Goal: Task Accomplishment & Management: Use online tool/utility

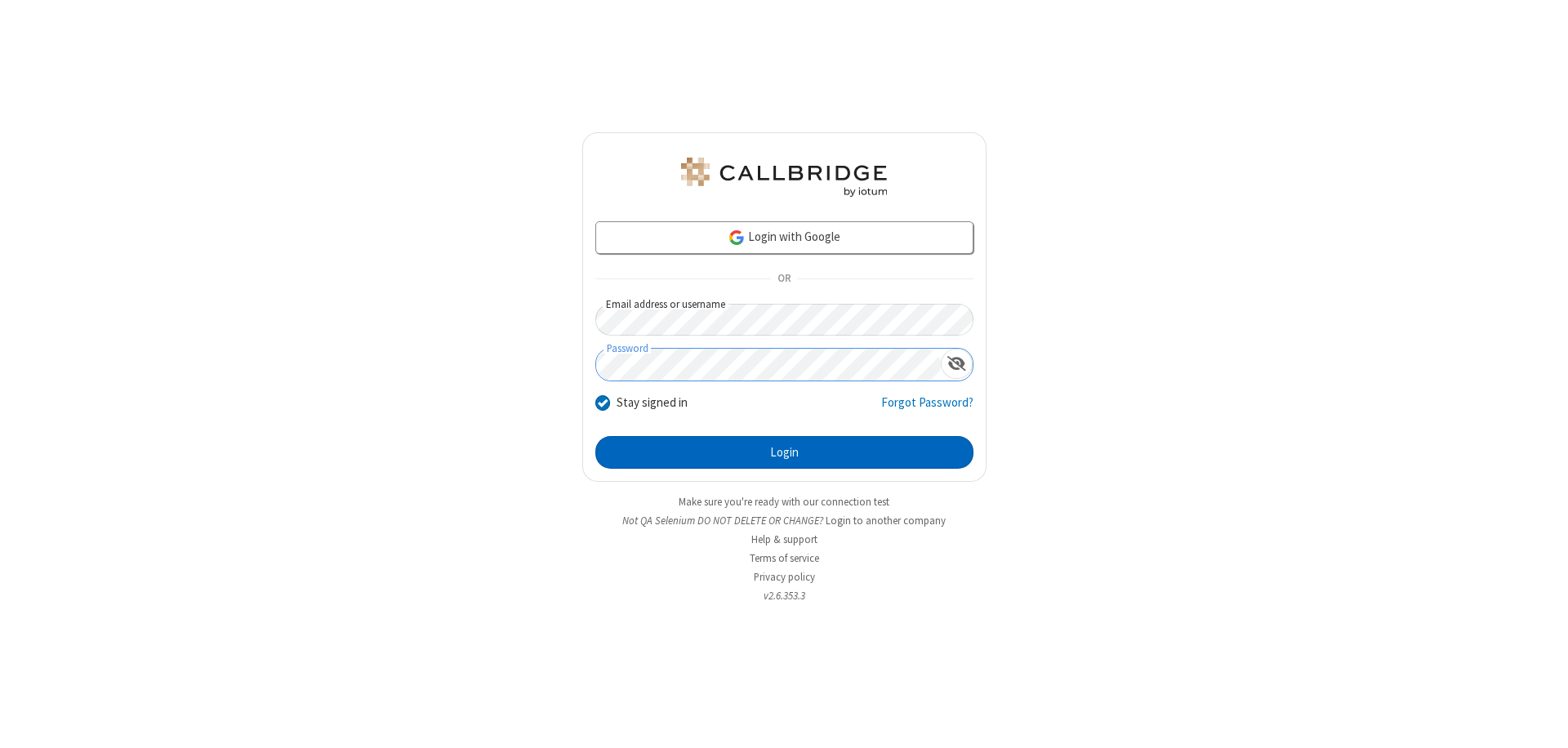
click at [784, 453] on button "Login" at bounding box center [784, 453] width 378 height 33
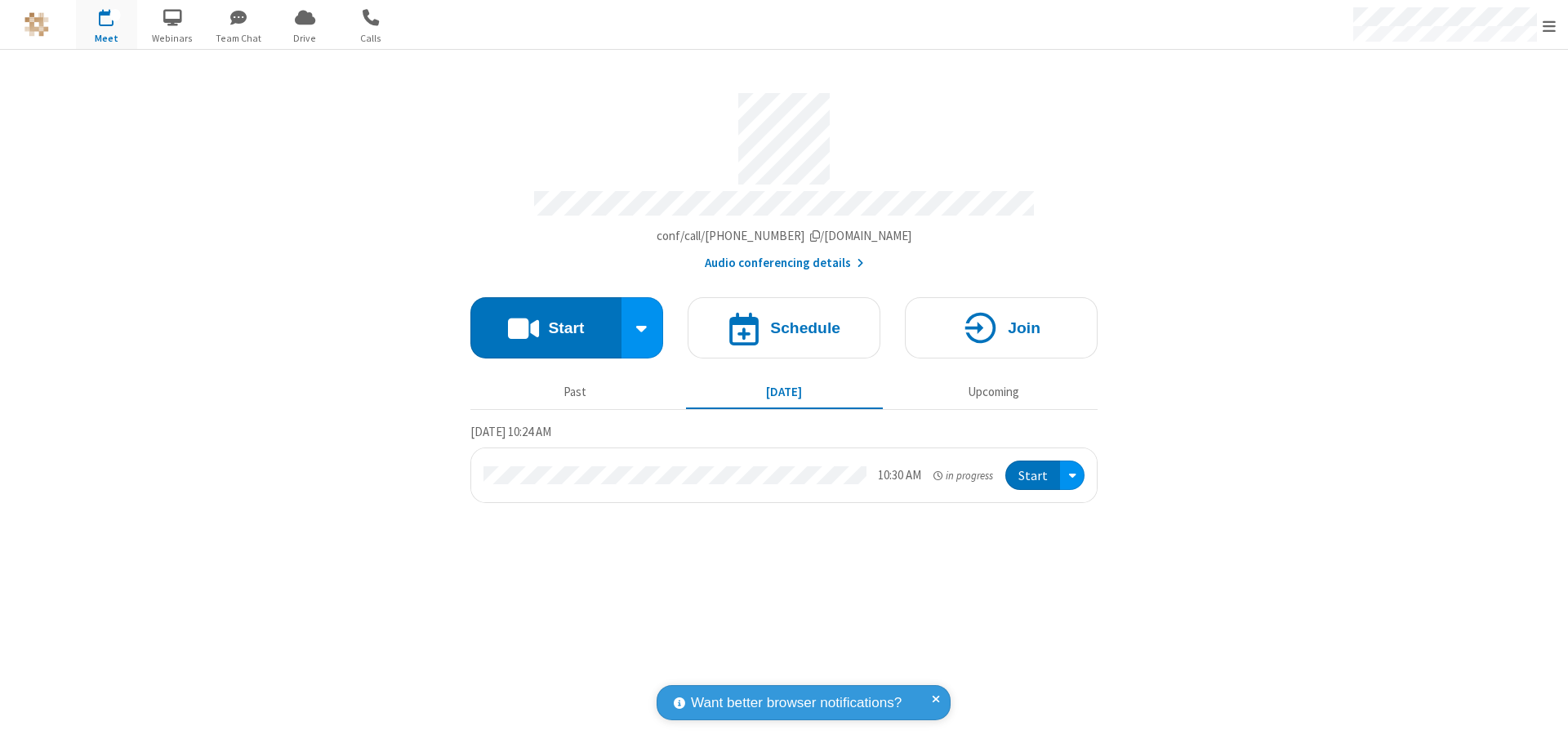
click at [546, 320] on button "Start" at bounding box center [545, 327] width 151 height 61
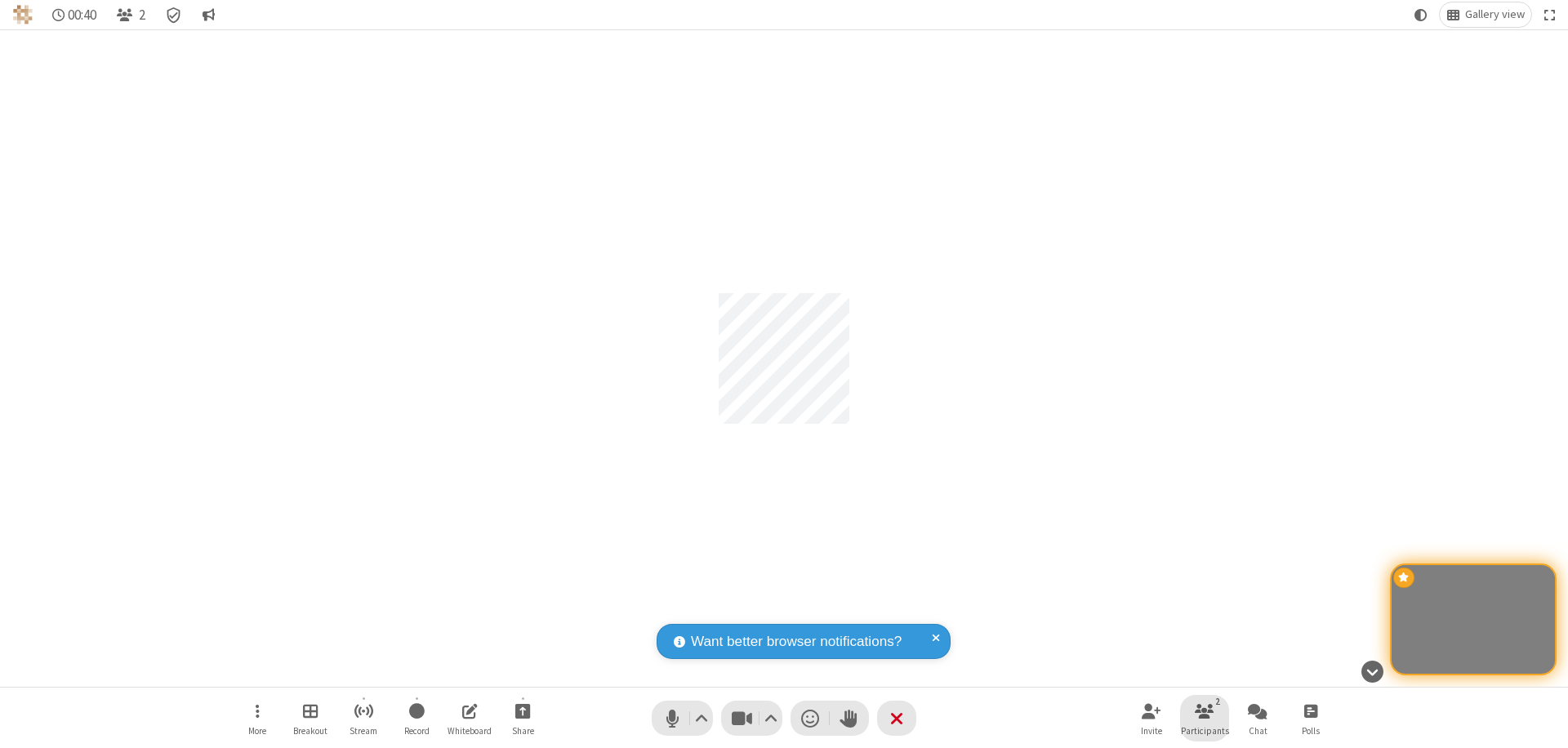
click at [1205, 730] on span "Participants" at bounding box center [1205, 730] width 48 height 9
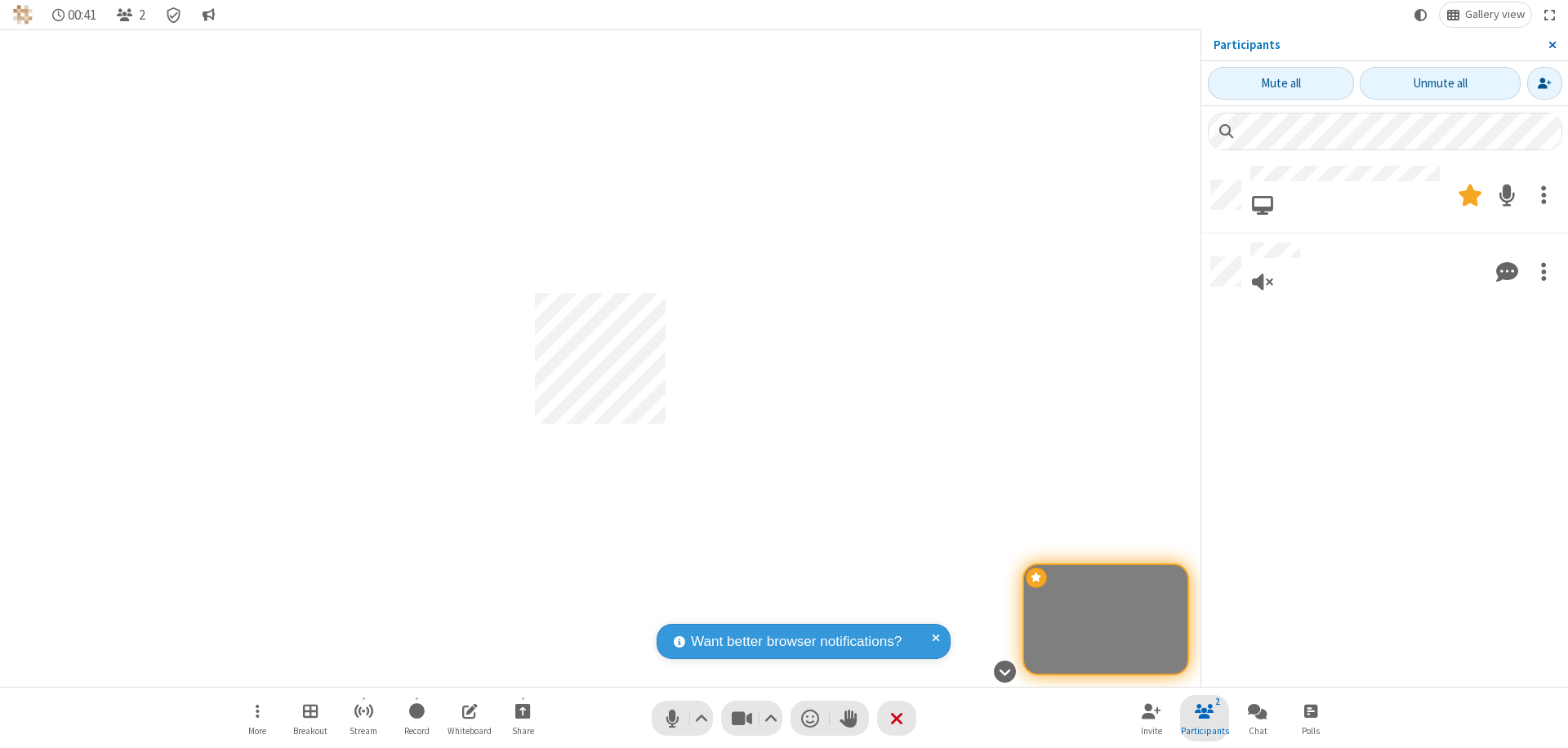
click at [1552, 45] on span "Close sidebar" at bounding box center [1553, 45] width 8 height 13
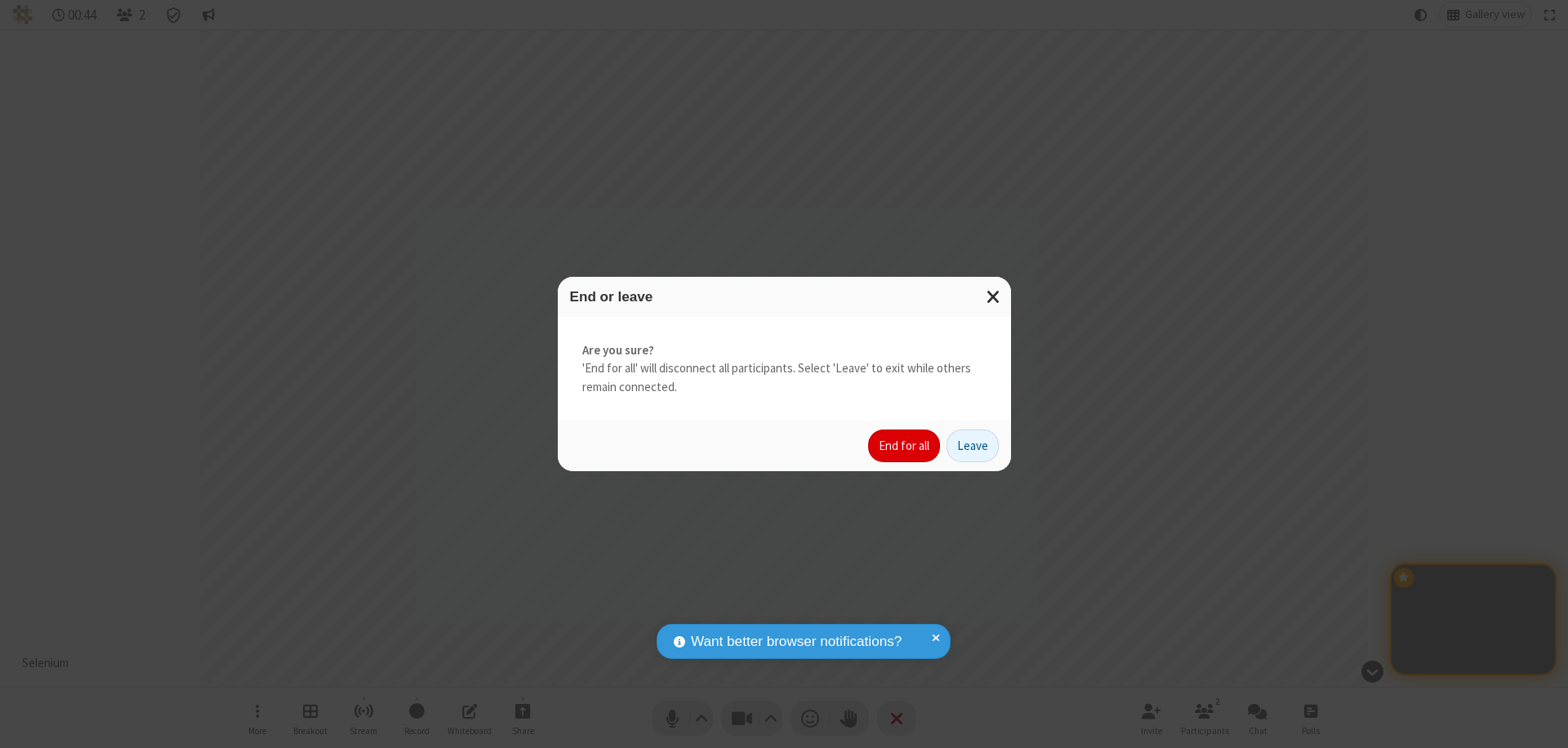
click at [905, 446] on button "End for all" at bounding box center [903, 446] width 71 height 33
